Goal: Task Accomplishment & Management: Complete application form

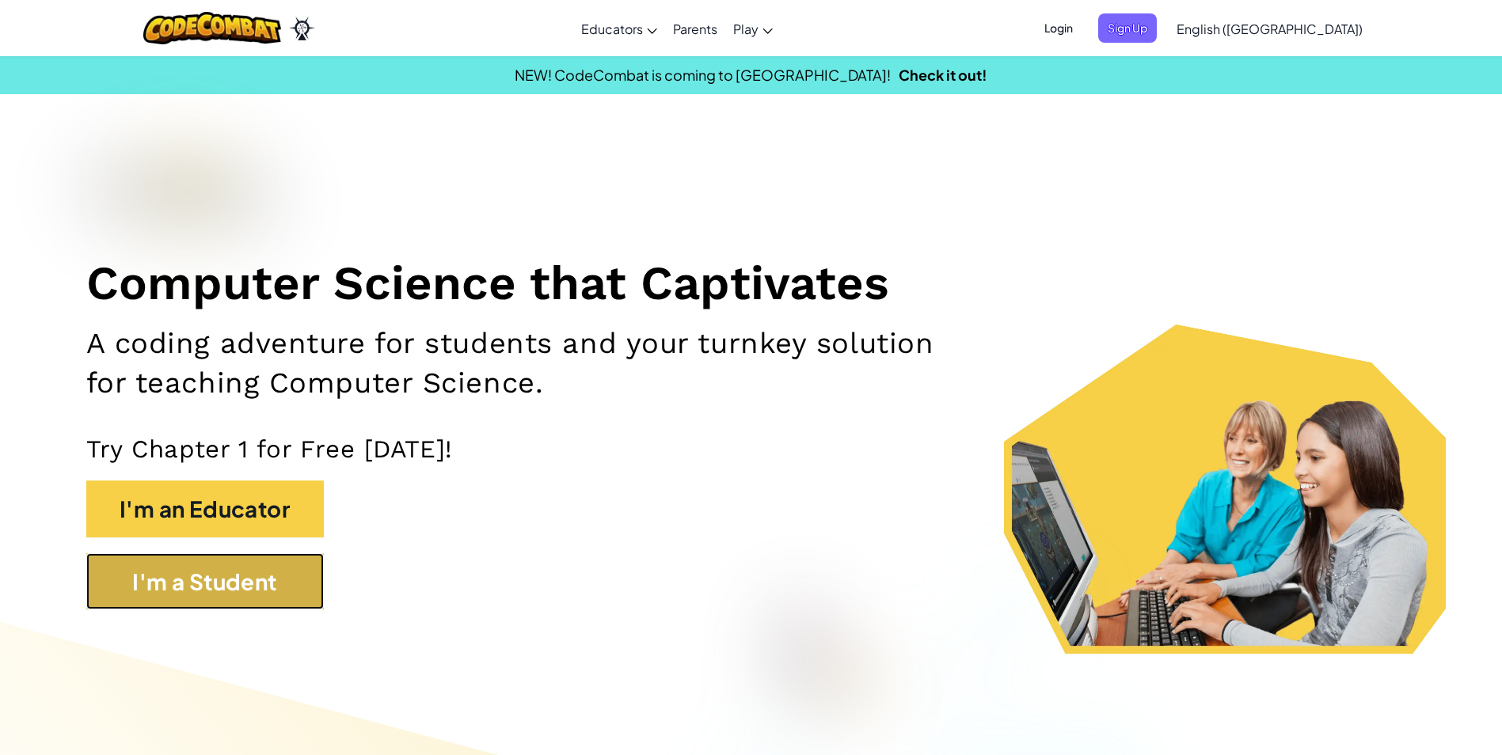
click at [268, 576] on button "I'm a Student" at bounding box center [205, 581] width 238 height 57
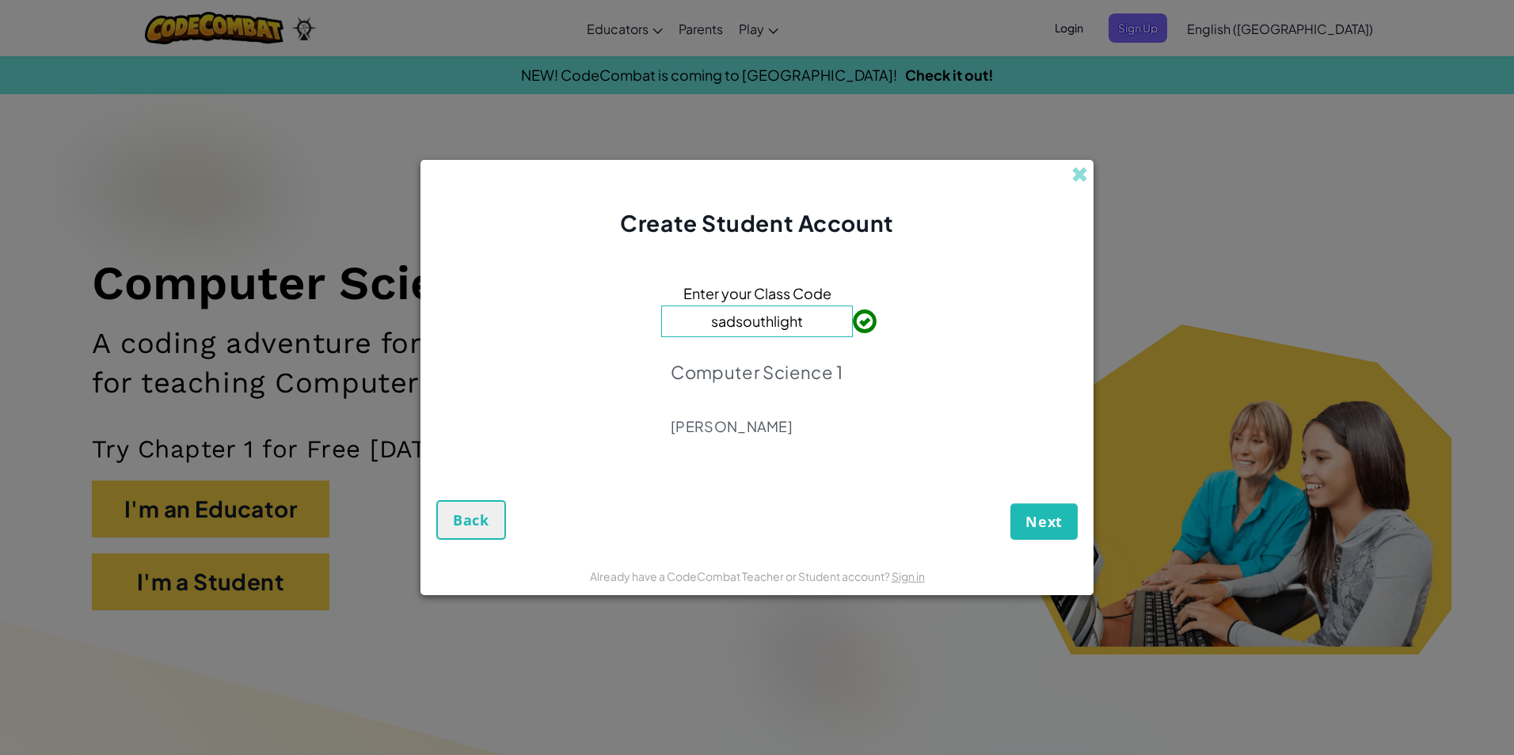
click at [856, 511] on div "Next Back" at bounding box center [756, 506] width 641 height 67
click at [715, 325] on input "sadsouthlight" at bounding box center [757, 322] width 192 height 32
click at [743, 318] on input "Sadsouthlight" at bounding box center [757, 322] width 192 height 32
click at [775, 323] on input "SadSouthlight" at bounding box center [757, 322] width 192 height 32
click at [777, 325] on input "SadSouthlight" at bounding box center [757, 322] width 192 height 32
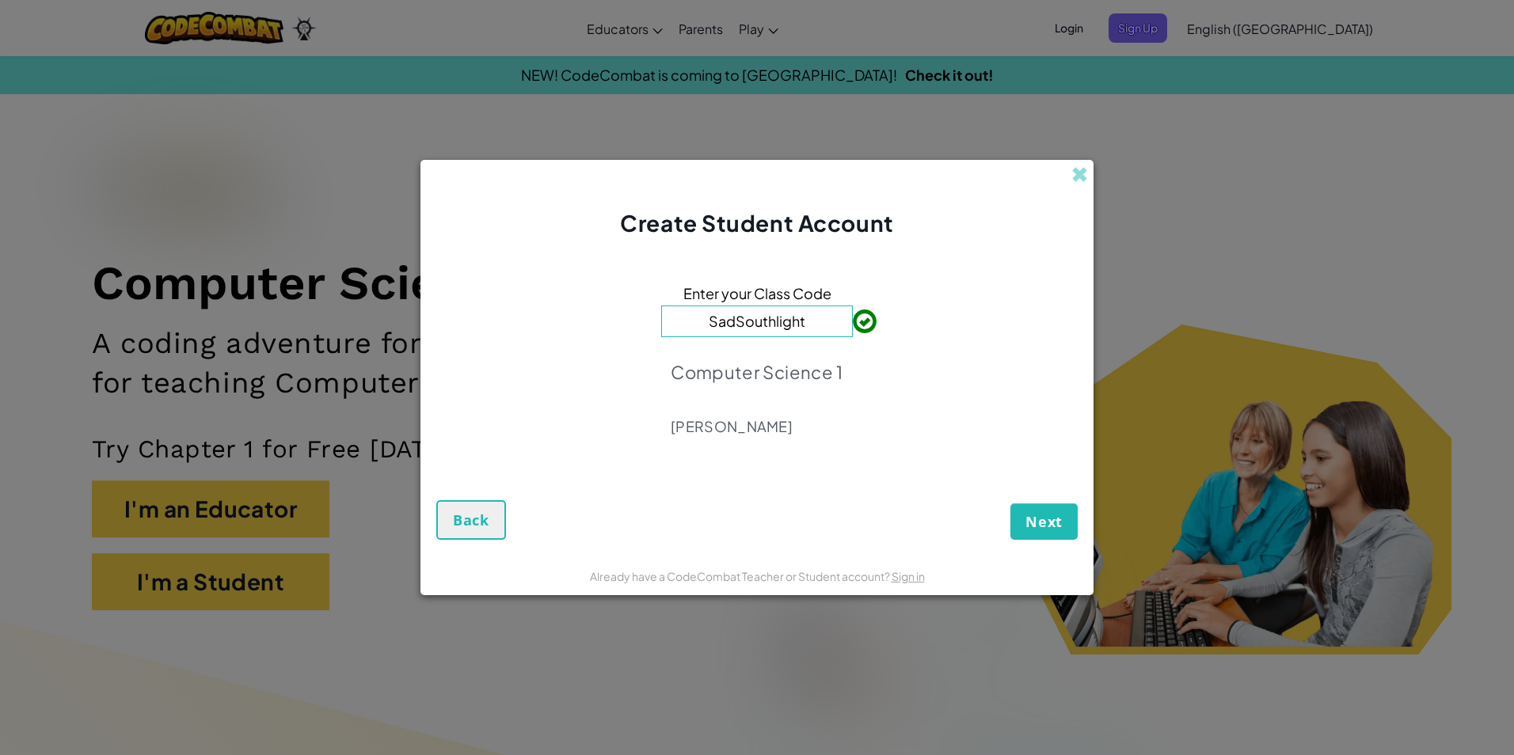
click at [779, 316] on input "SadSouthlight" at bounding box center [757, 322] width 192 height 32
type input "SadSouthLight"
click at [1058, 523] on span "Next" at bounding box center [1043, 521] width 37 height 19
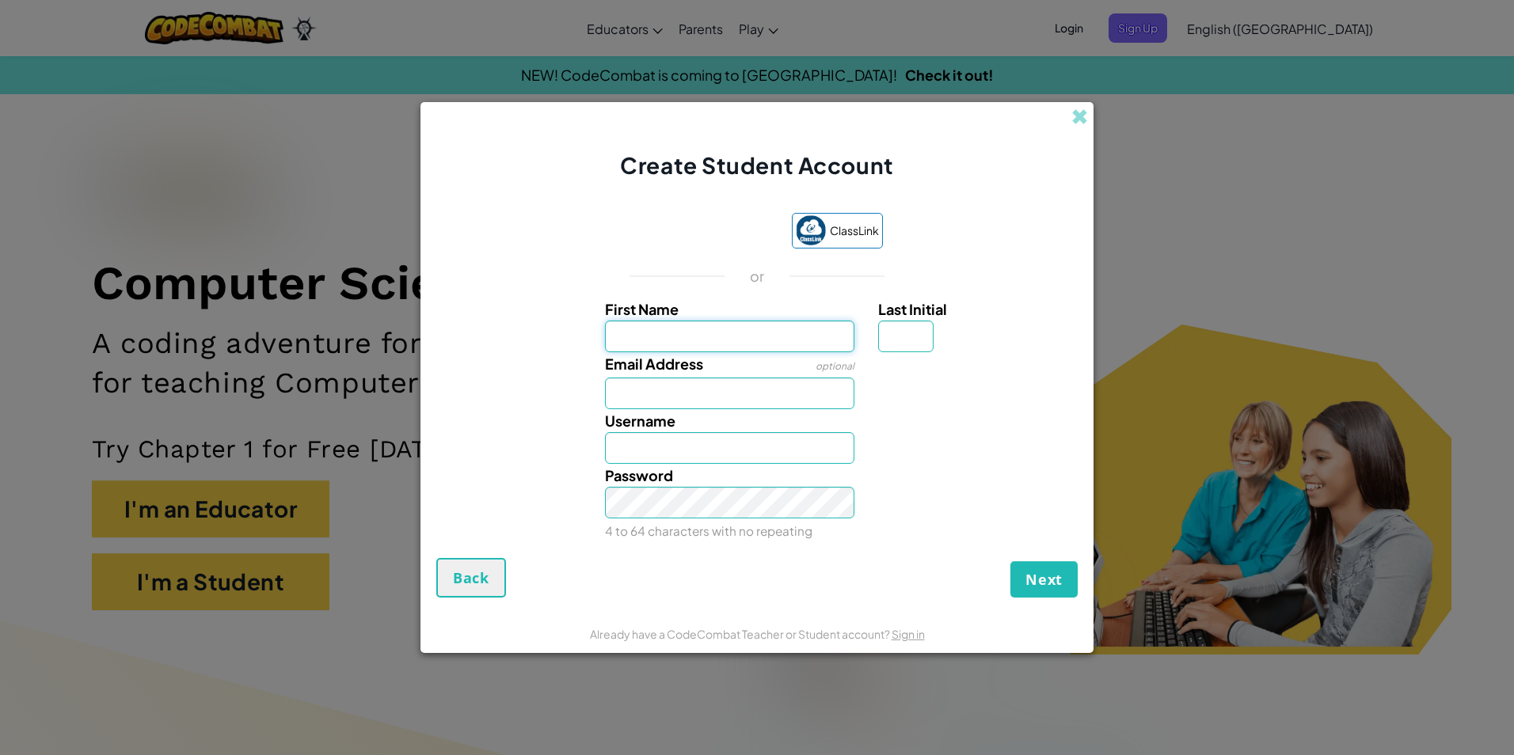
click at [749, 330] on input "First Name" at bounding box center [730, 337] width 250 height 32
